Goal: Obtain resource: Obtain resource

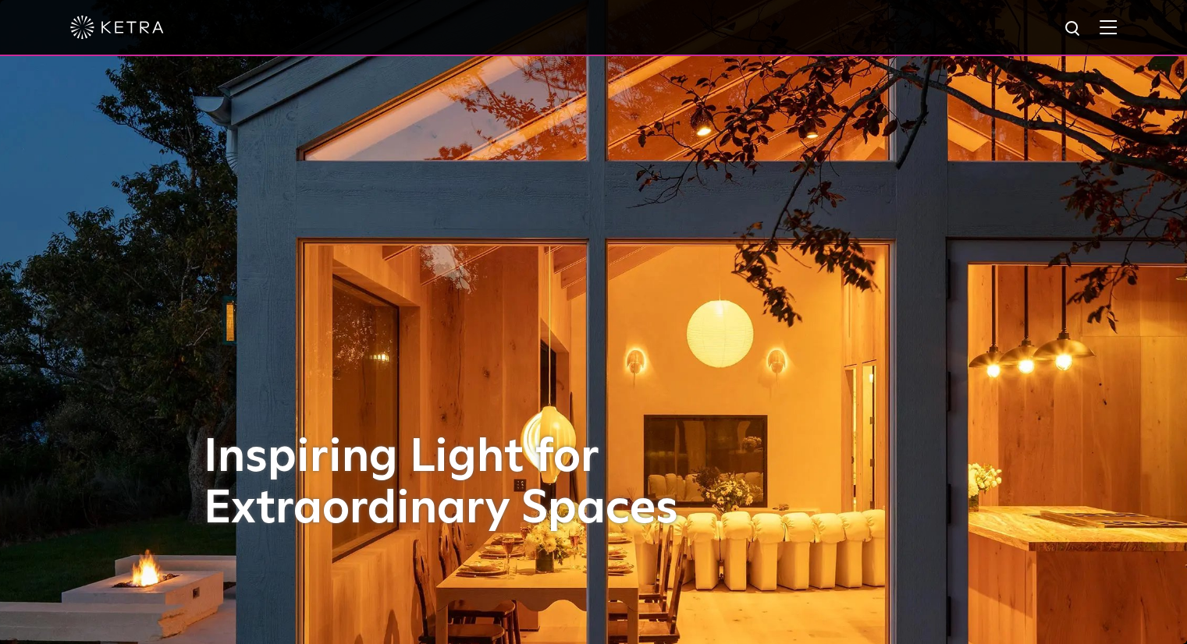
click at [1114, 33] on img at bounding box center [1107, 27] width 17 height 15
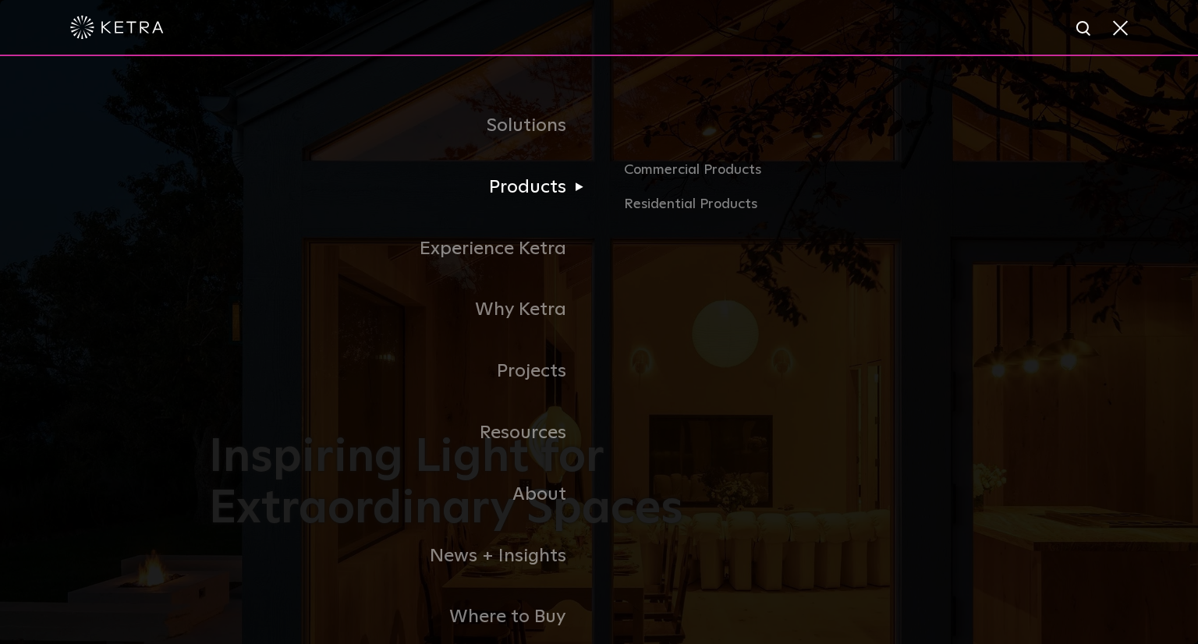
click at [526, 188] on link "Products" at bounding box center [404, 188] width 390 height 62
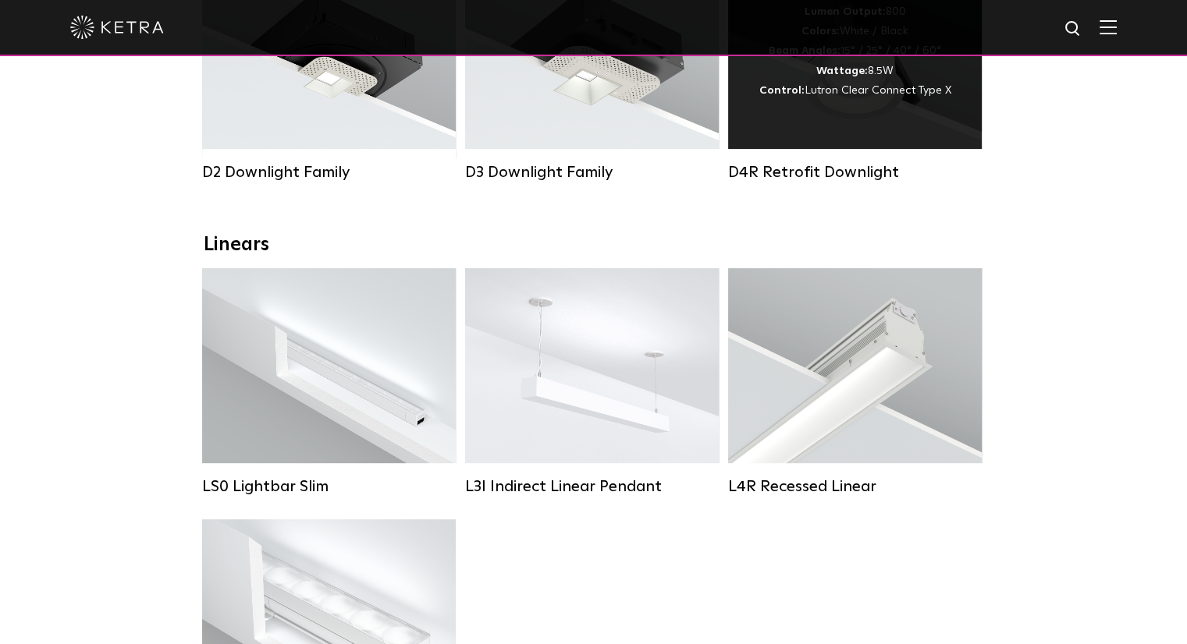
scroll to position [234, 0]
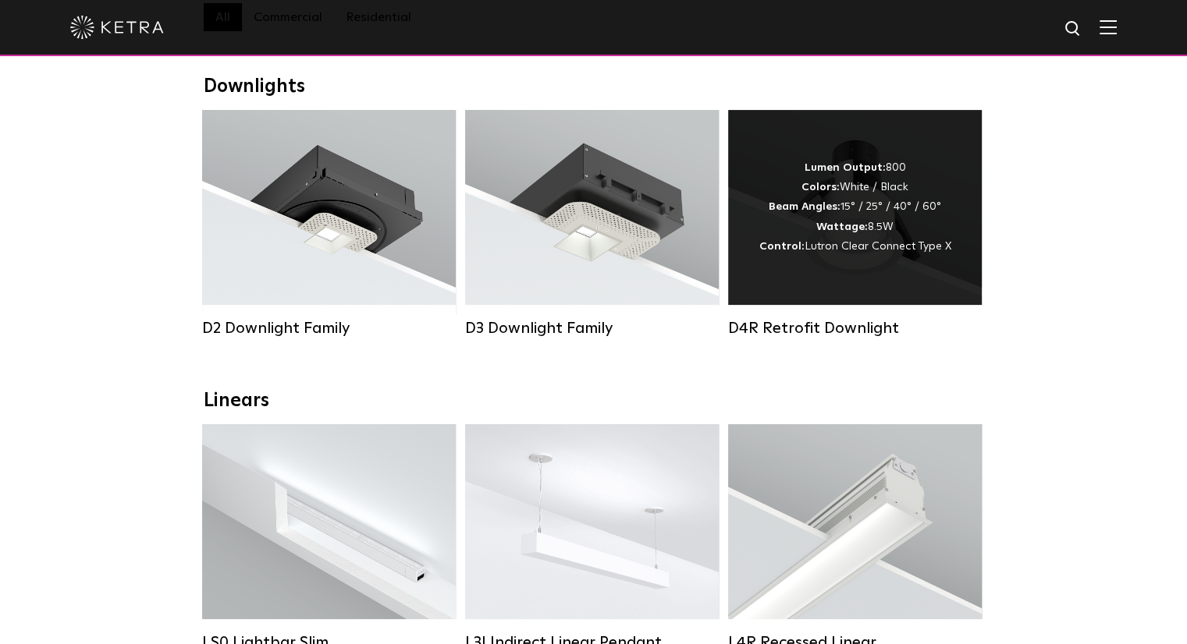
click at [929, 226] on div "Lumen Output: 800 Colors: White / Black Beam Angles: 15° / 25° / 40° / 60° Watt…" at bounding box center [855, 207] width 192 height 98
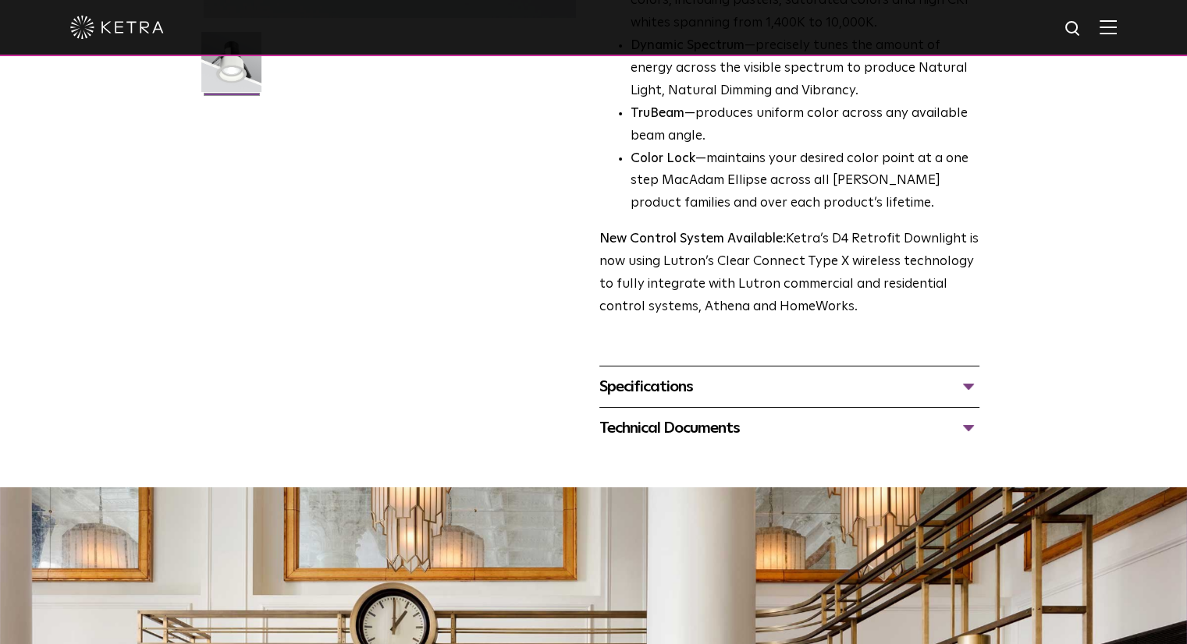
scroll to position [624, 0]
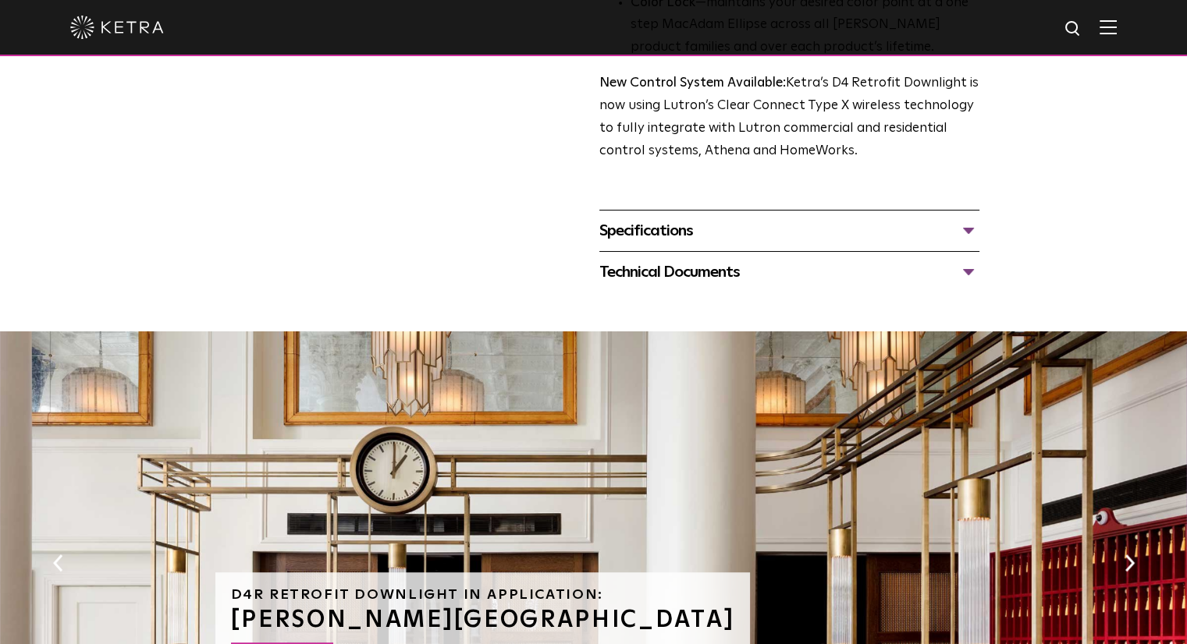
click at [734, 269] on div "Technical Documents" at bounding box center [789, 272] width 380 height 25
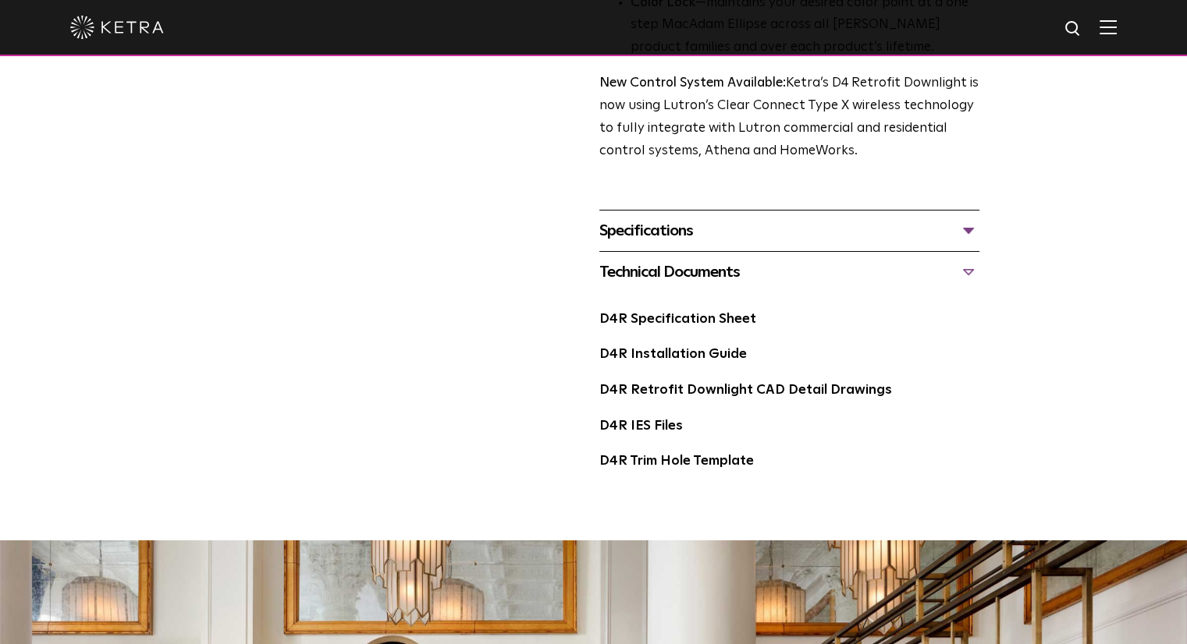
click at [730, 238] on div "Specifications" at bounding box center [789, 230] width 380 height 25
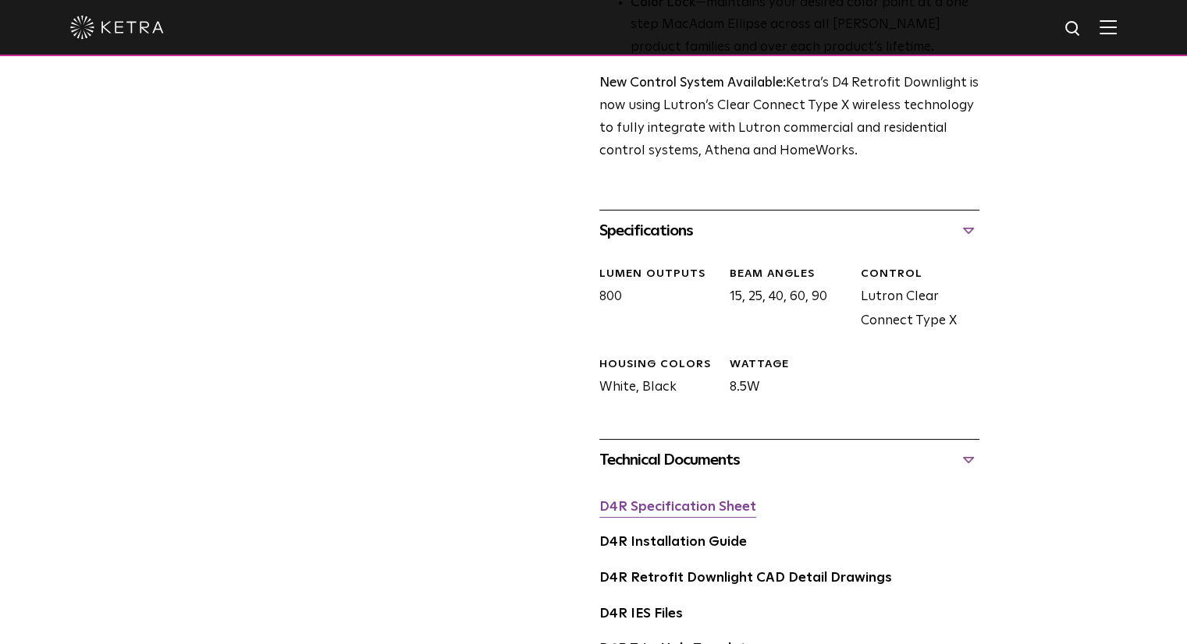
click at [714, 509] on link "D4R Specification Sheet" at bounding box center [677, 507] width 157 height 13
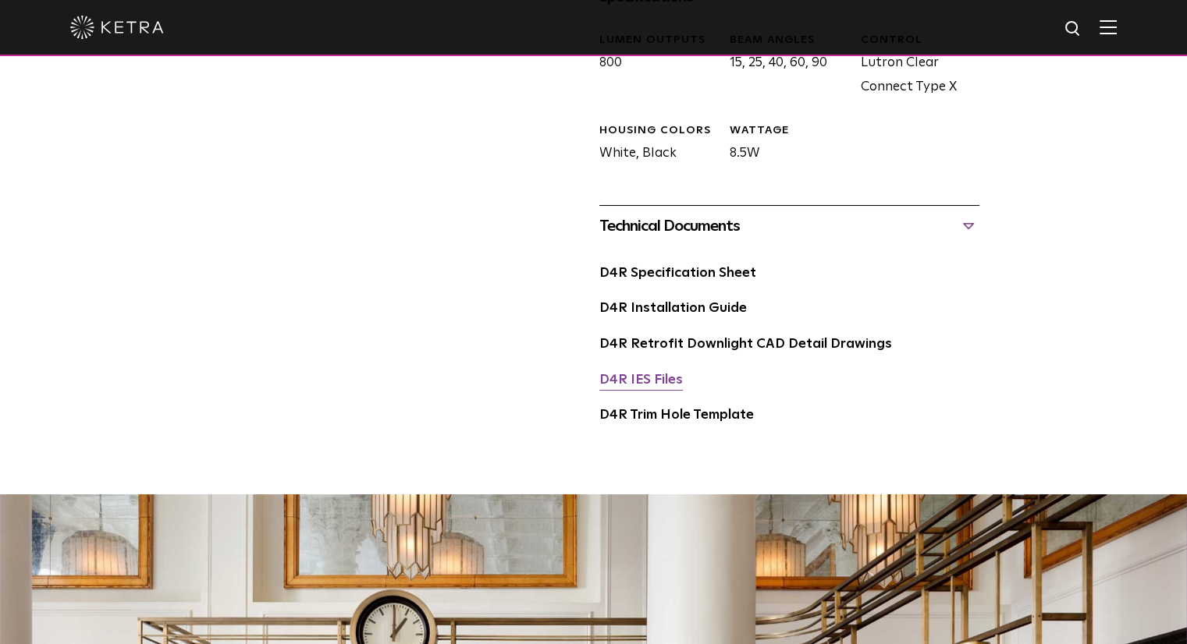
click at [652, 382] on link "D4R IES Files" at bounding box center [640, 380] width 83 height 13
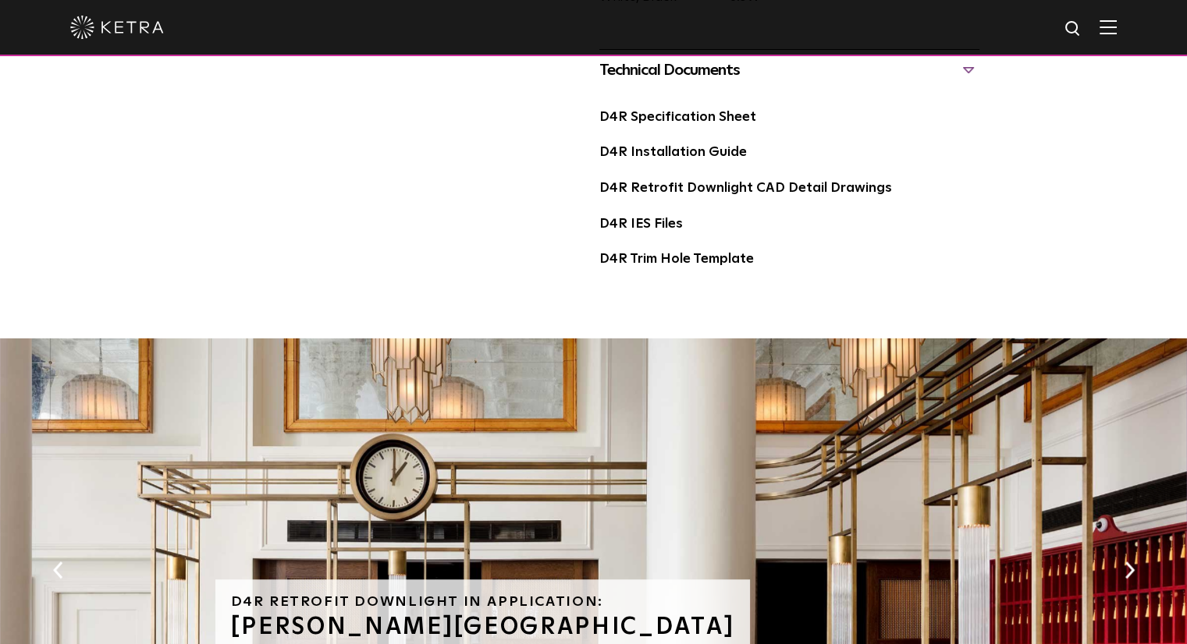
scroll to position [780, 0]
